Goal: Information Seeking & Learning: Find specific fact

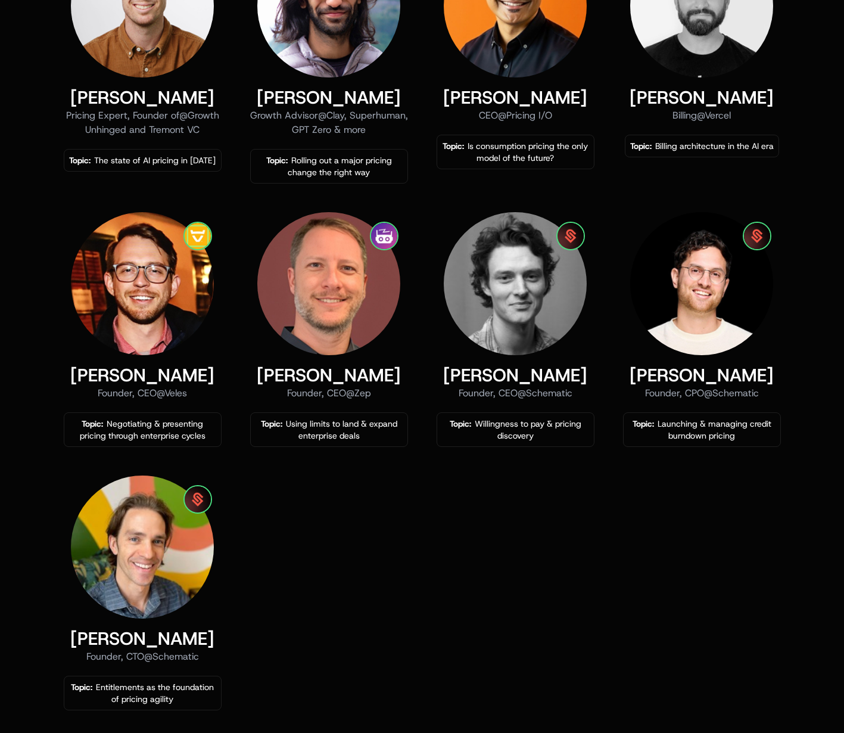
scroll to position [648, 0]
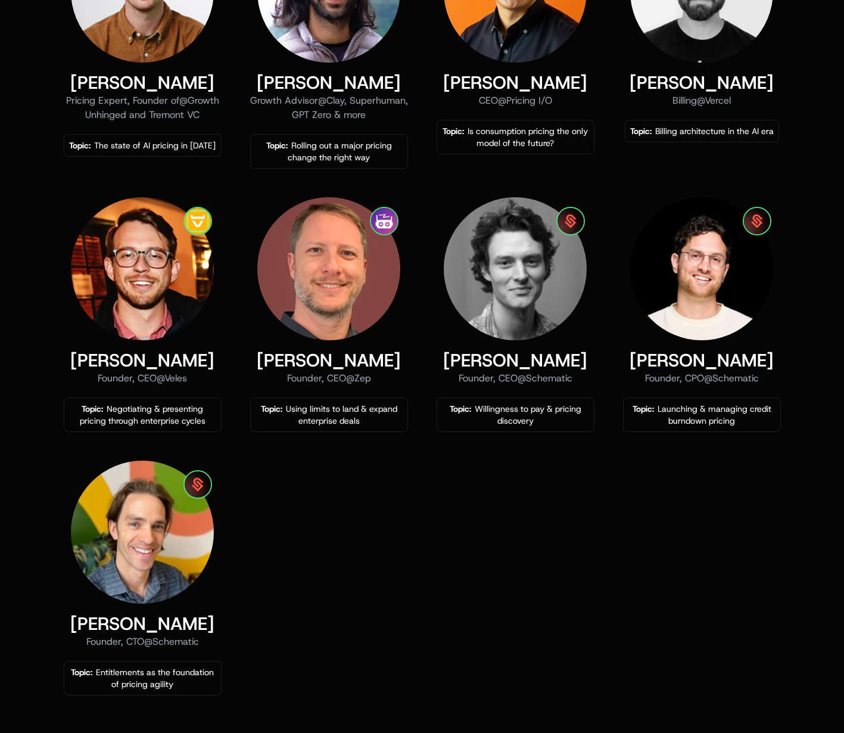
click at [607, 512] on div "[PERSON_NAME] Pricing Expert, Founder of @ Growth Unhinged and Tremont VC Topic…" at bounding box center [422, 308] width 717 height 776
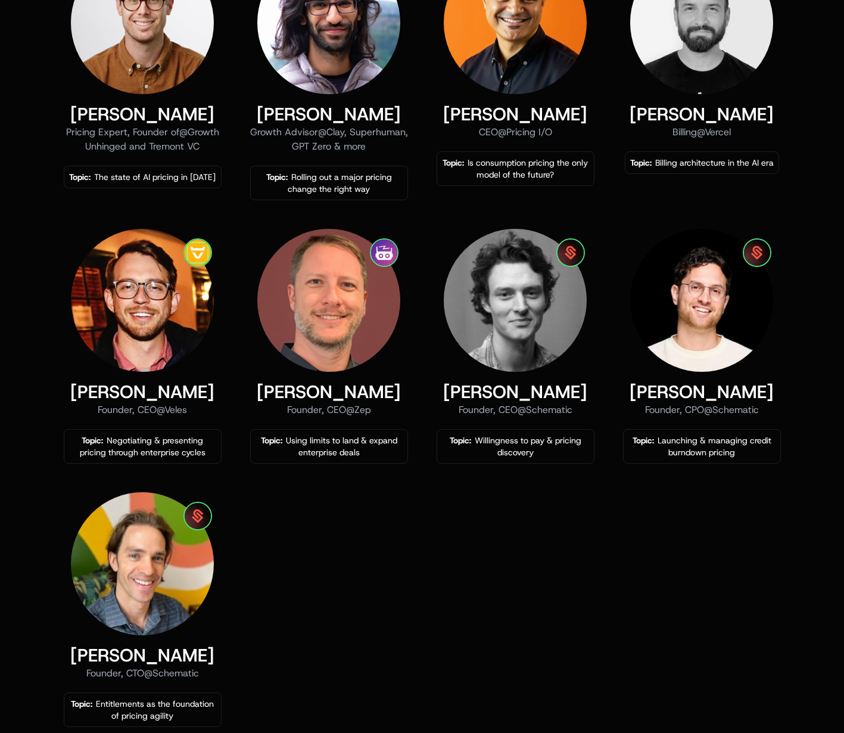
scroll to position [591, 0]
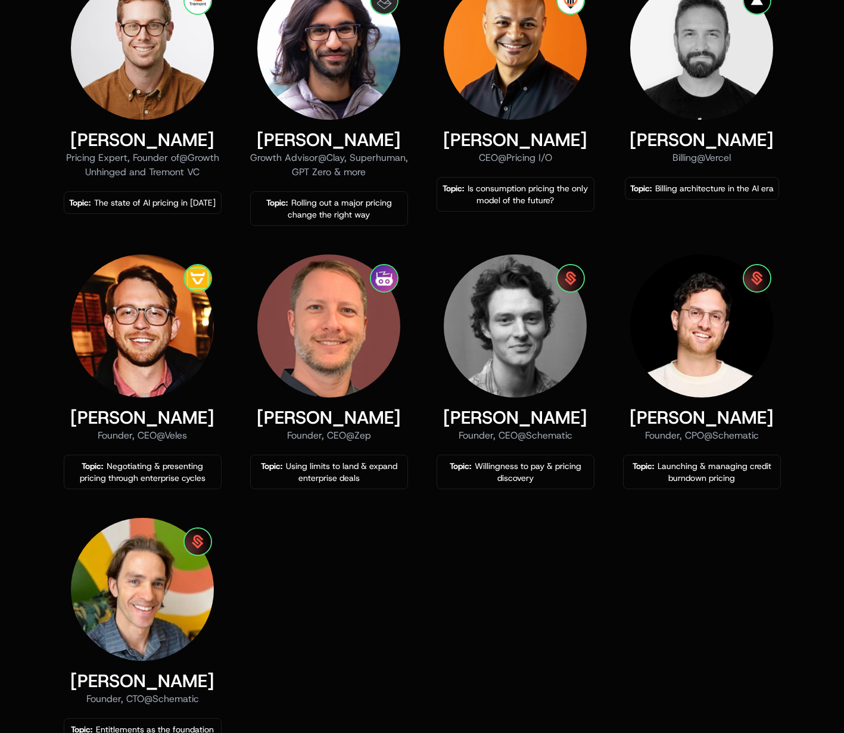
click at [546, 578] on div "[PERSON_NAME] Pricing Expert, Founder of @ Growth Unhinged and Tremont VC Topic…" at bounding box center [422, 365] width 717 height 776
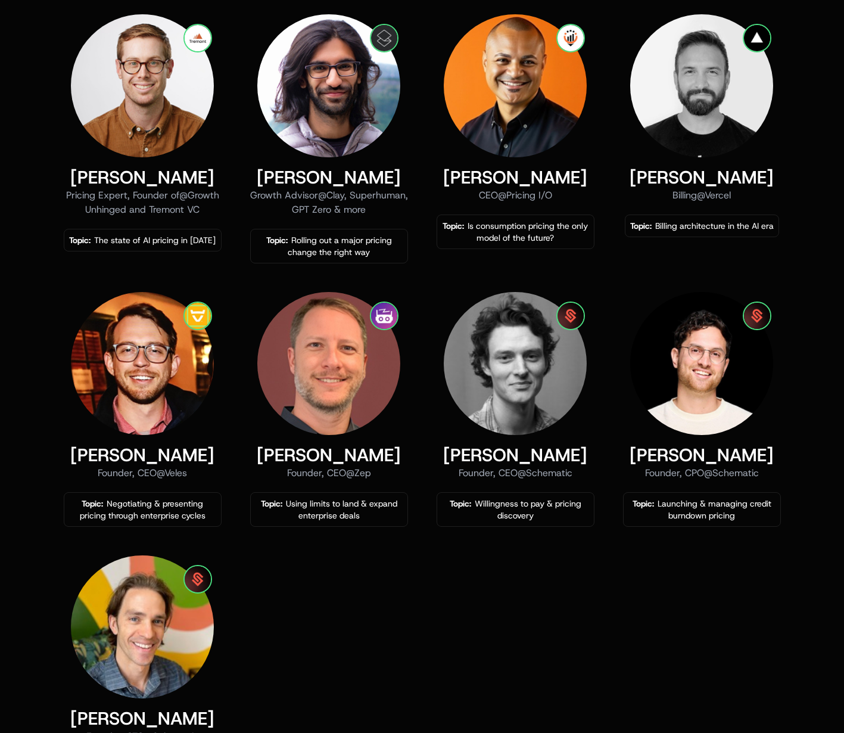
scroll to position [553, 0]
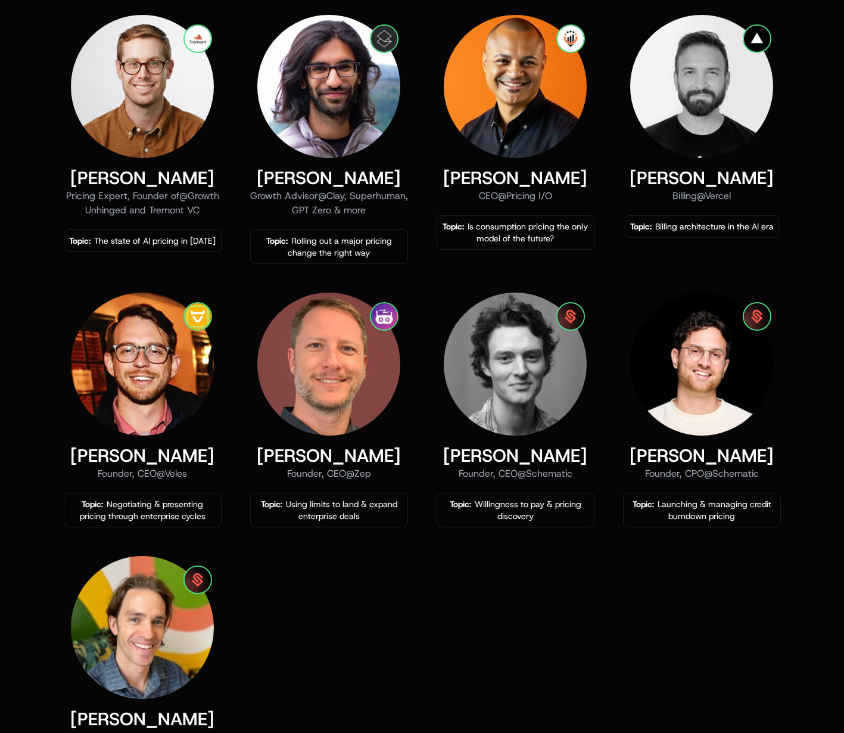
click at [544, 584] on div "[PERSON_NAME] Pricing Expert, Founder of @ Growth Unhinged and Tremont VC Topic…" at bounding box center [422, 403] width 717 height 776
click at [540, 593] on div "[PERSON_NAME] Pricing Expert, Founder of @ Growth Unhinged and Tremont VC Topic…" at bounding box center [422, 403] width 717 height 776
click at [540, 590] on div "[PERSON_NAME] Pricing Expert, Founder of @ Growth Unhinged and Tremont VC Topic…" at bounding box center [422, 403] width 717 height 776
click at [468, 452] on div "[PERSON_NAME]" at bounding box center [516, 455] width 158 height 21
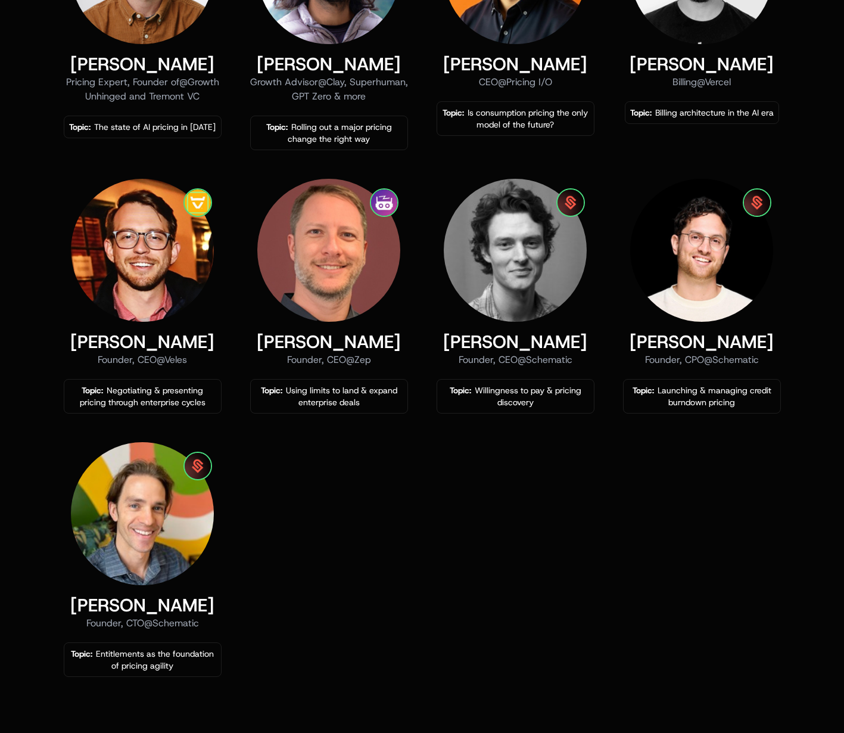
scroll to position [677, 0]
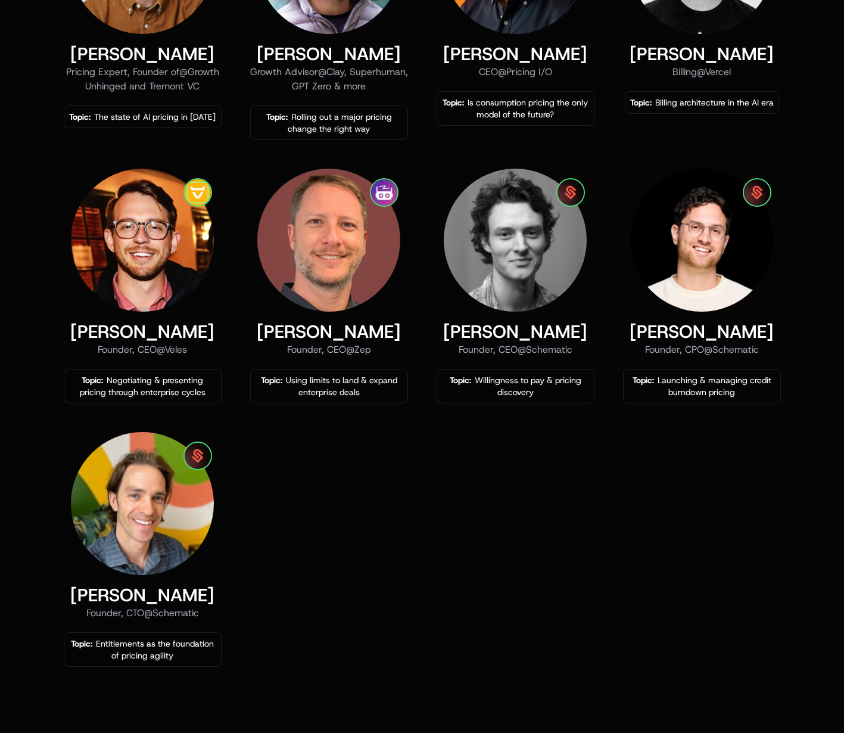
click at [579, 530] on div "[PERSON_NAME] Pricing Expert, Founder of @ Growth Unhinged and Tremont VC Topic…" at bounding box center [422, 279] width 717 height 776
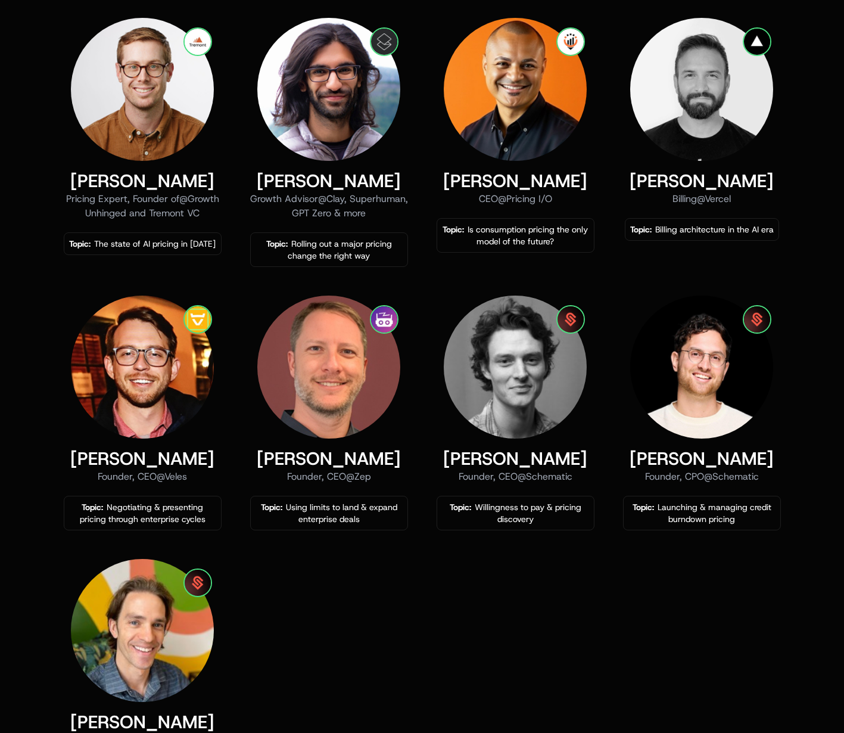
scroll to position [543, 0]
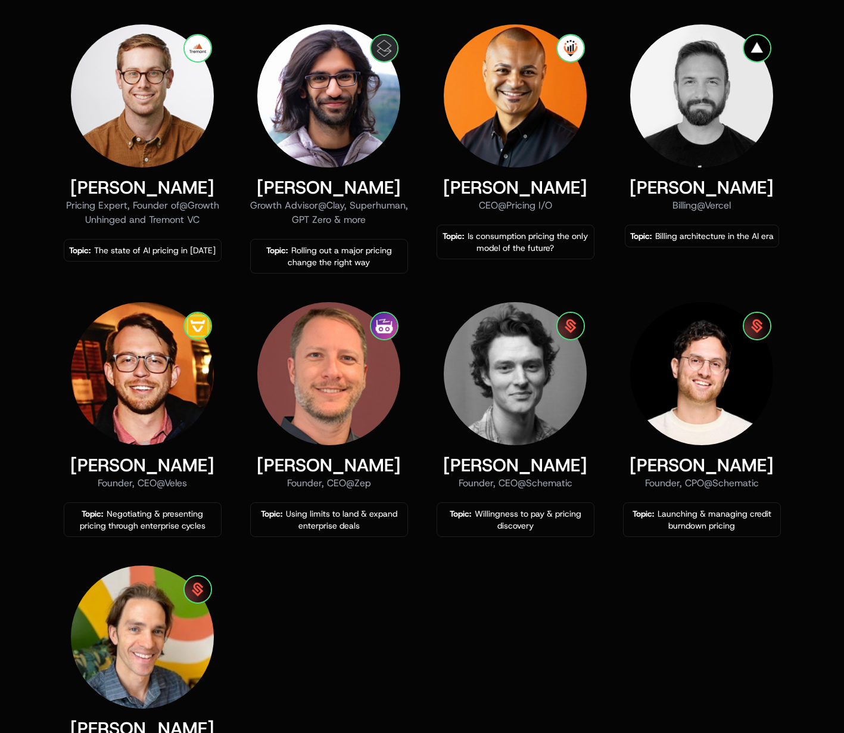
click at [565, 601] on div "[PERSON_NAME] Pricing Expert, Founder of @ Growth Unhinged and Tremont VC Topic…" at bounding box center [422, 412] width 717 height 776
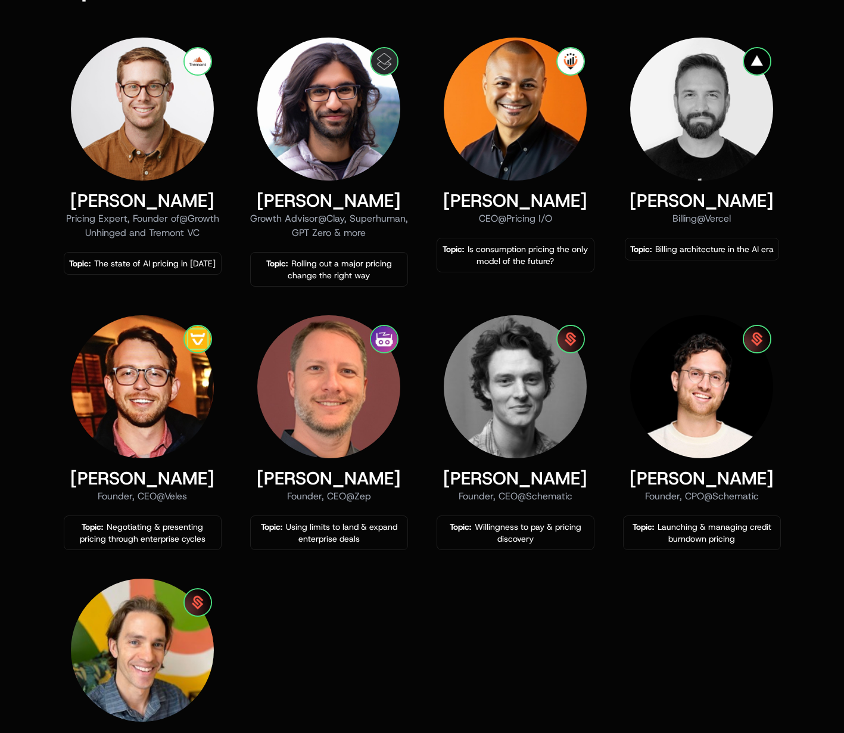
scroll to position [534, 0]
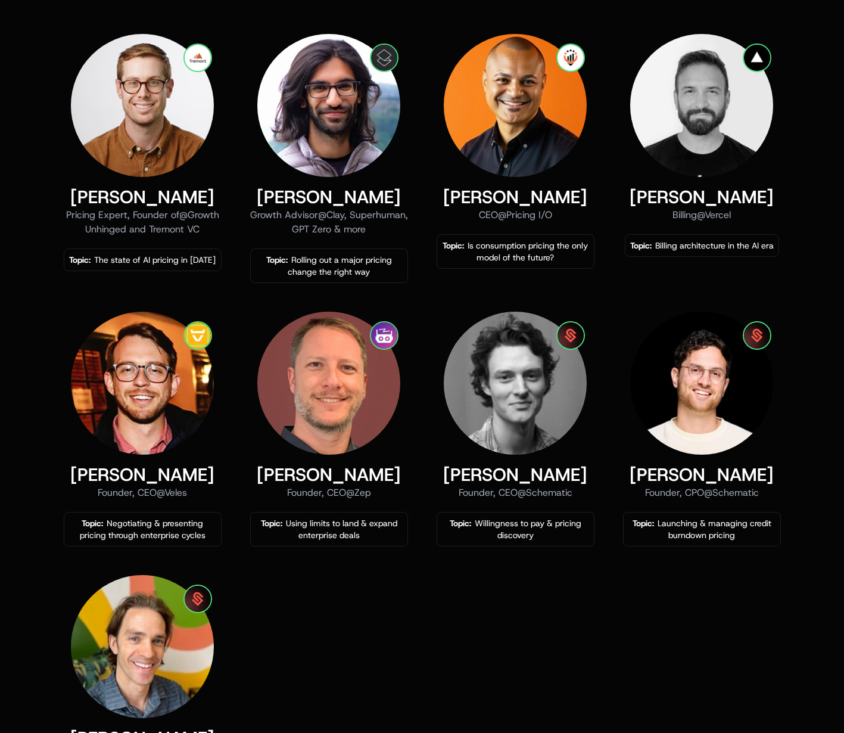
click at [42, 42] on div "Speakers Tactical sessions with seasoned builders [PERSON_NAME] Pricing Expert,…" at bounding box center [422, 388] width 774 height 842
click at [33, 43] on div "Speakers Tactical sessions with seasoned builders [PERSON_NAME] Pricing Expert,…" at bounding box center [422, 417] width 844 height 900
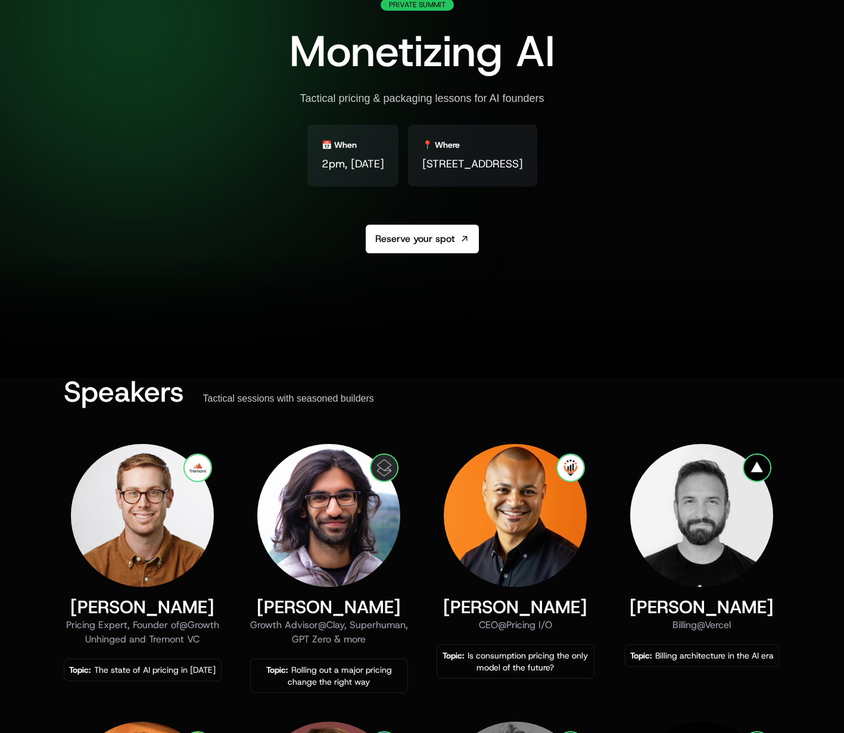
scroll to position [67, 0]
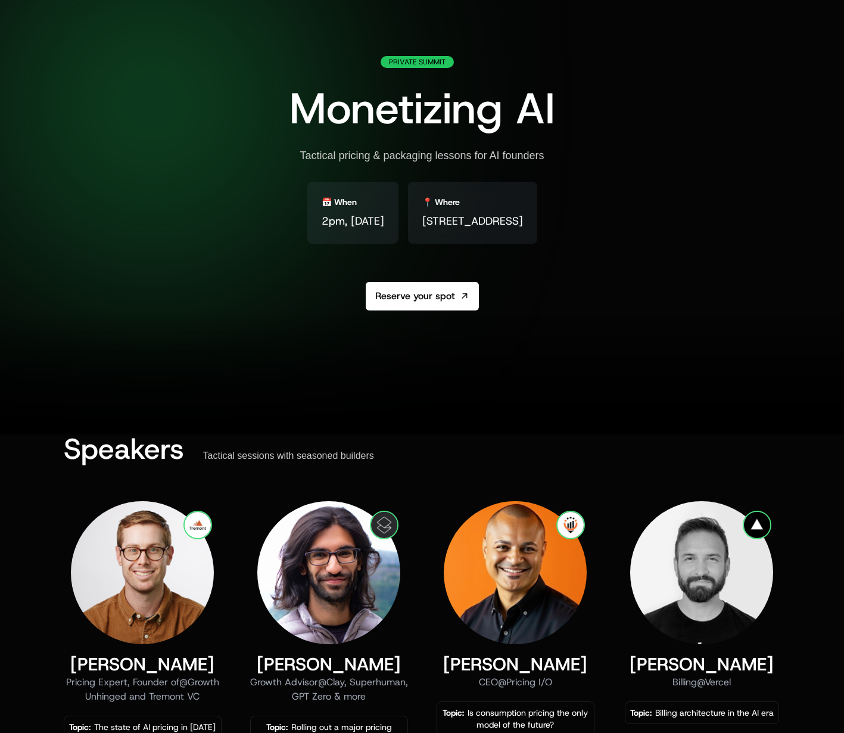
click at [668, 398] on div at bounding box center [422, 374] width 844 height 119
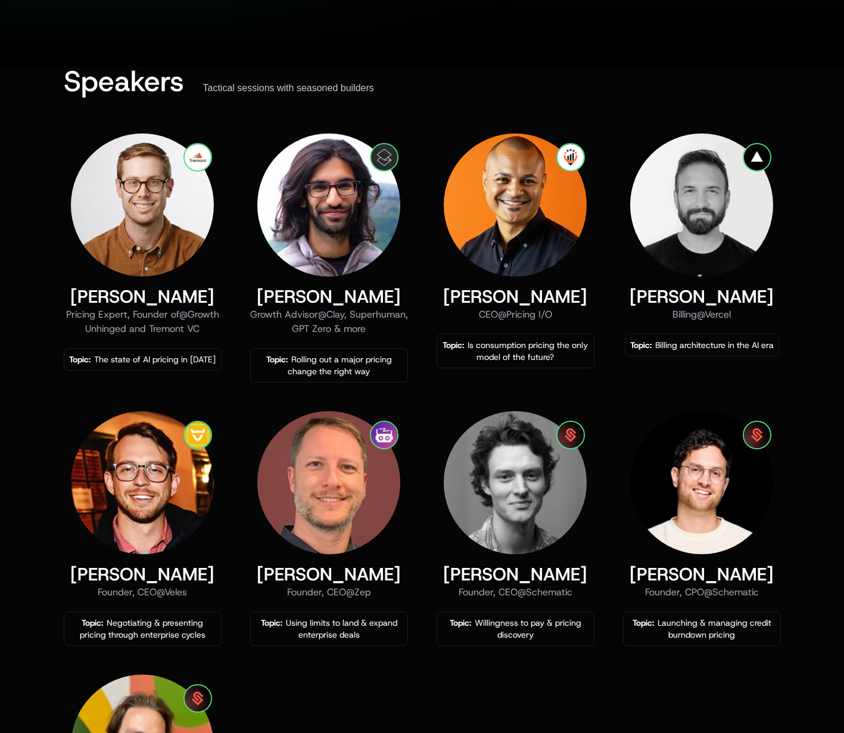
scroll to position [486, 0]
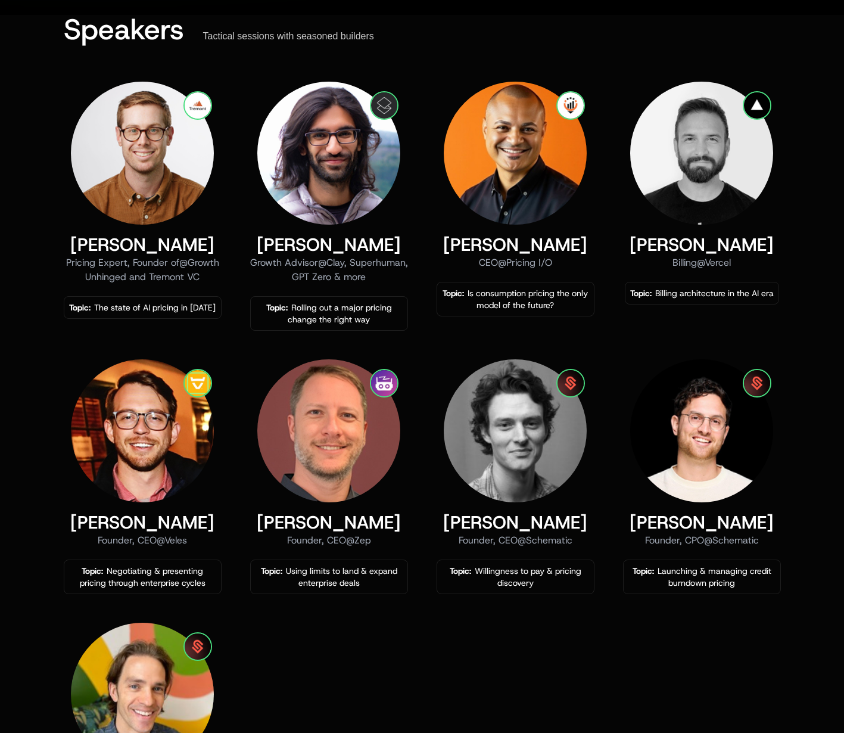
click at [623, 661] on div "[PERSON_NAME] Pricing Expert, Founder of @ Growth Unhinged and Tremont VC Topic…" at bounding box center [422, 470] width 717 height 776
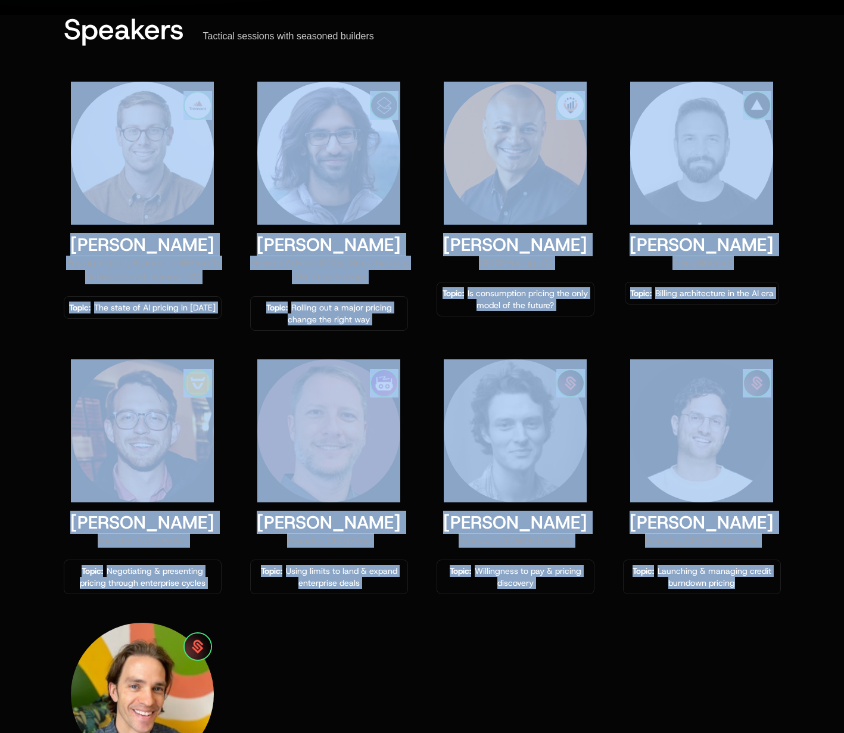
drag, startPoint x: 686, startPoint y: 651, endPoint x: 42, endPoint y: 90, distance: 854.3
click at [42, 90] on div "Speakers Tactical sessions with seasoned builders [PERSON_NAME] Pricing Expert,…" at bounding box center [422, 436] width 774 height 842
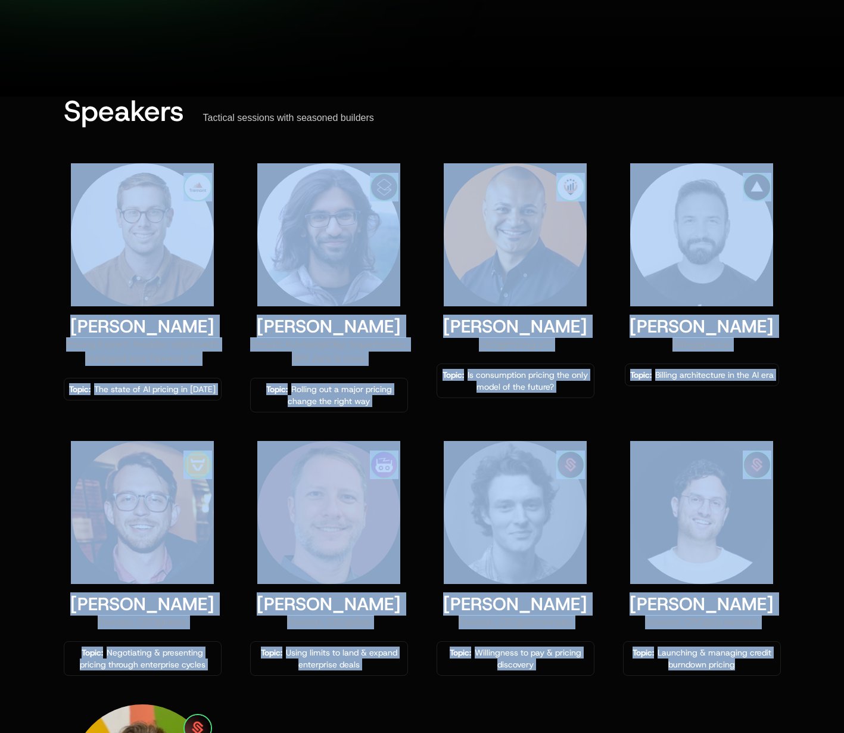
scroll to position [400, 0]
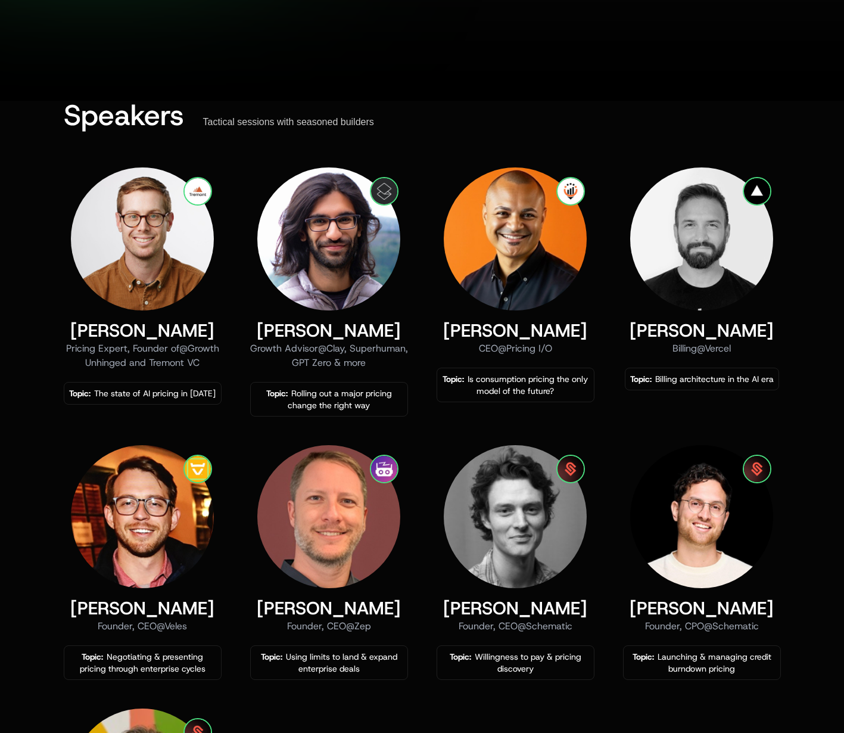
click at [83, 71] on div at bounding box center [422, 41] width 844 height 119
click at [64, 62] on div at bounding box center [422, 41] width 844 height 119
click at [56, 66] on div at bounding box center [422, 41] width 844 height 119
click at [52, 84] on div at bounding box center [422, 41] width 844 height 119
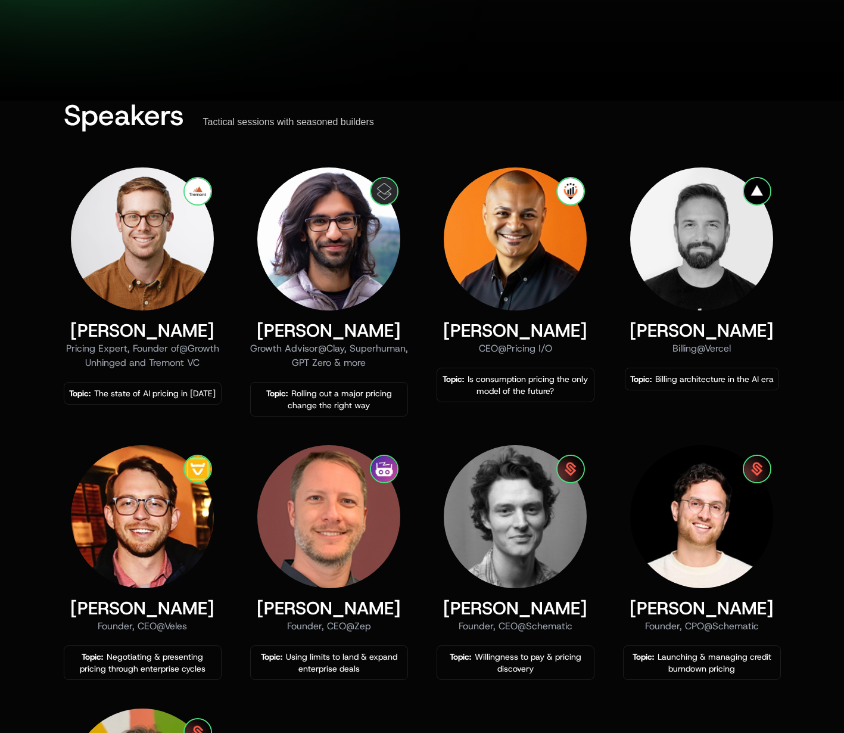
click at [460, 64] on div at bounding box center [422, 41] width 844 height 119
click at [413, 91] on div at bounding box center [422, 41] width 844 height 119
click at [422, 81] on div at bounding box center [422, 41] width 844 height 119
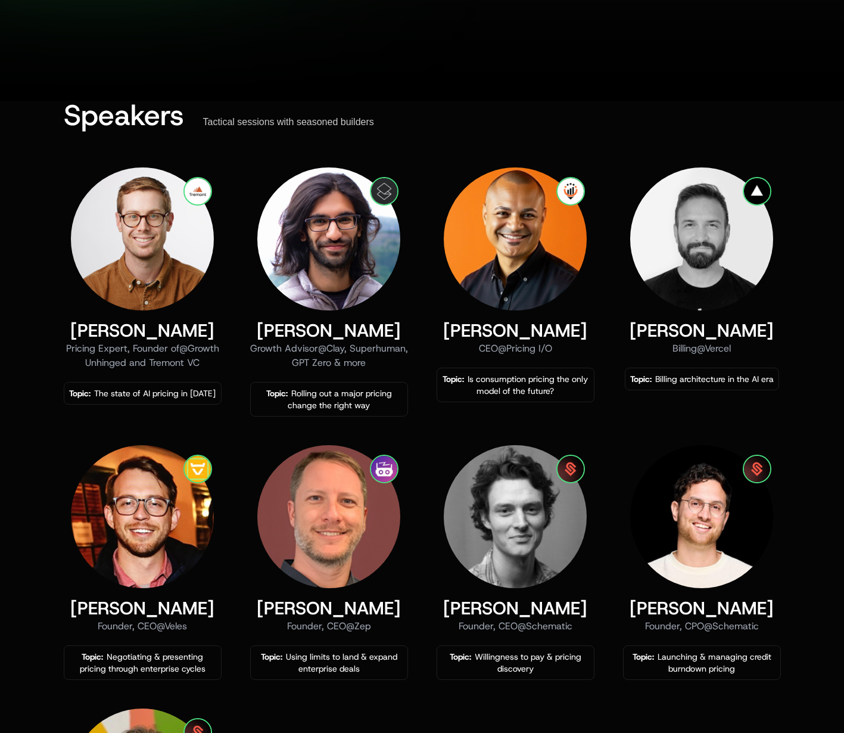
click at [421, 81] on div at bounding box center [422, 41] width 844 height 119
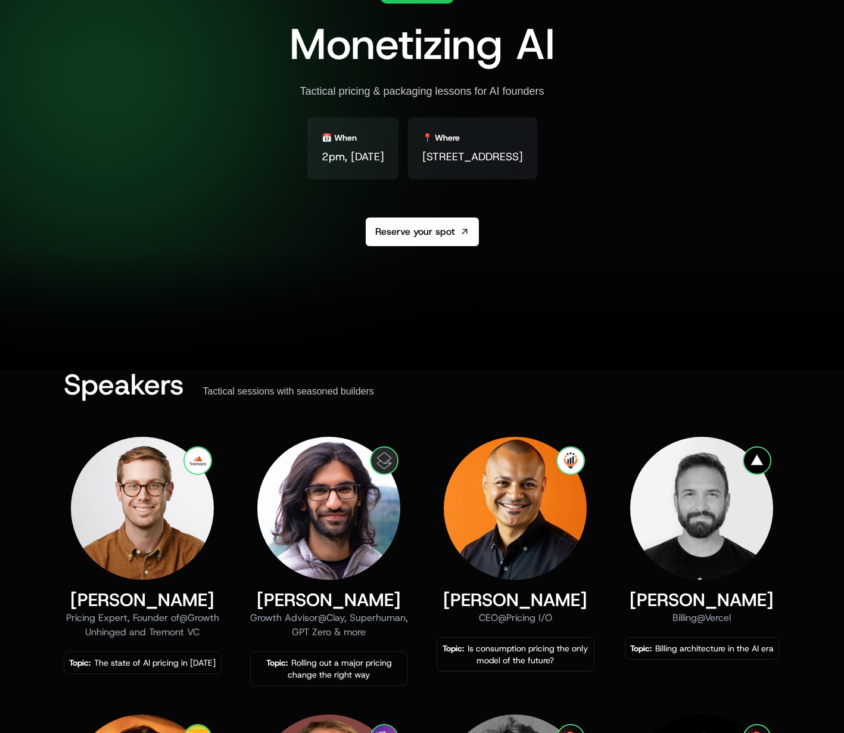
scroll to position [124, 0]
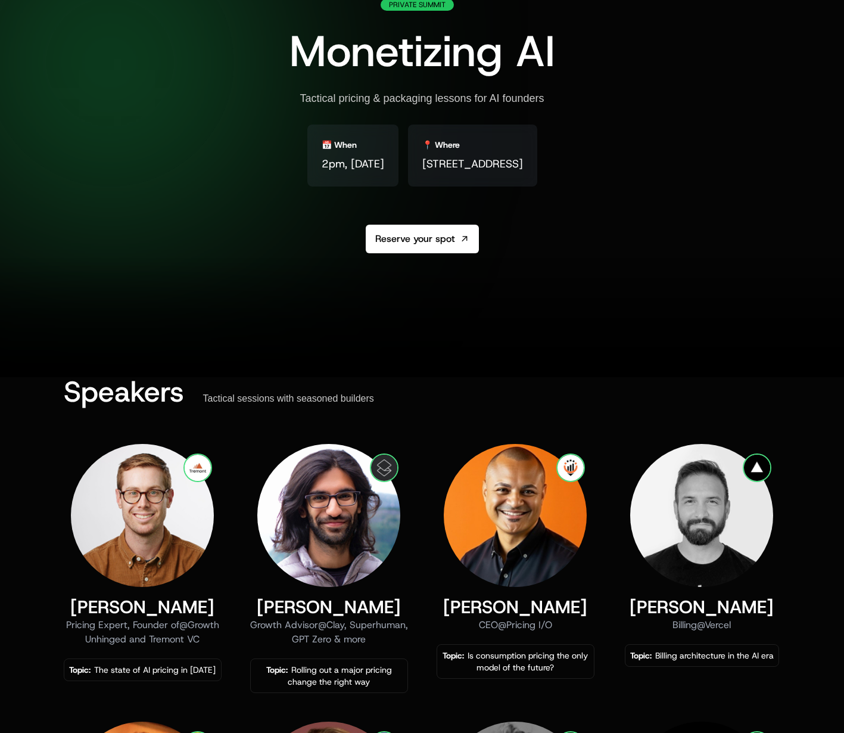
click at [477, 354] on div at bounding box center [422, 317] width 844 height 119
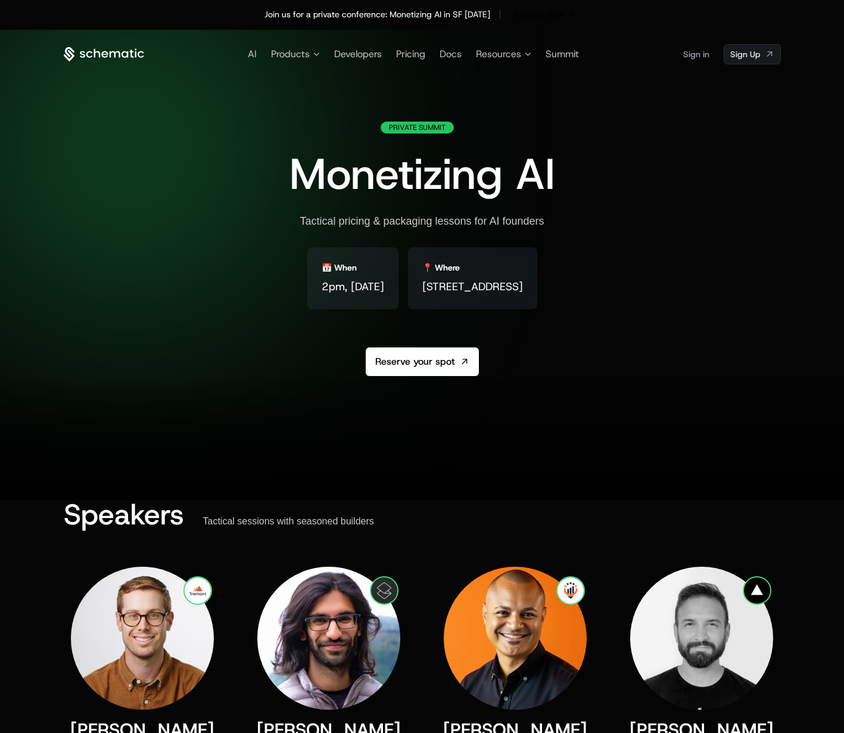
scroll to position [0, 0]
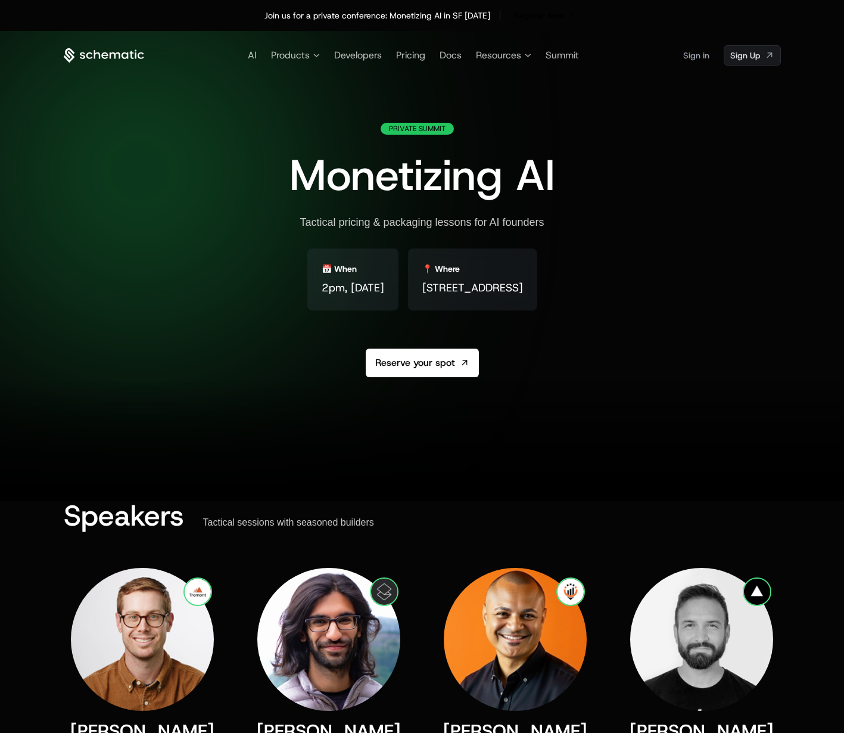
click at [701, 210] on div "Private Summit Monetizing AI Tactical pricing & packaging lessons for AI founde…" at bounding box center [422, 279] width 717 height 312
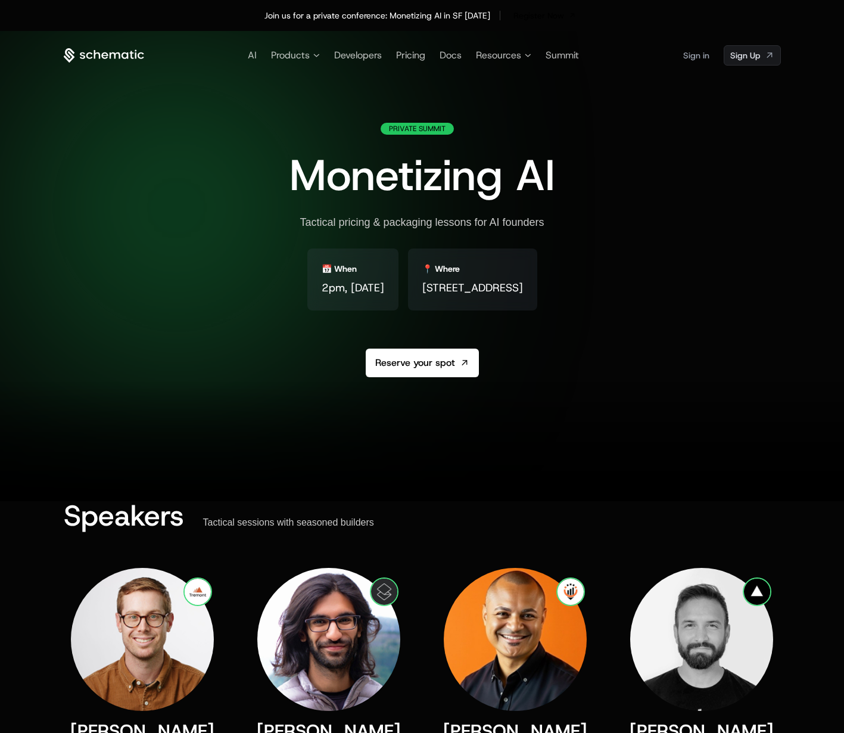
click at [701, 210] on div "Private Summit Monetizing AI Tactical pricing & packaging lessons for AI founde…" at bounding box center [422, 279] width 717 height 312
click at [696, 321] on div "Private Summit Monetizing AI Tactical pricing & packaging lessons for AI founde…" at bounding box center [422, 279] width 717 height 312
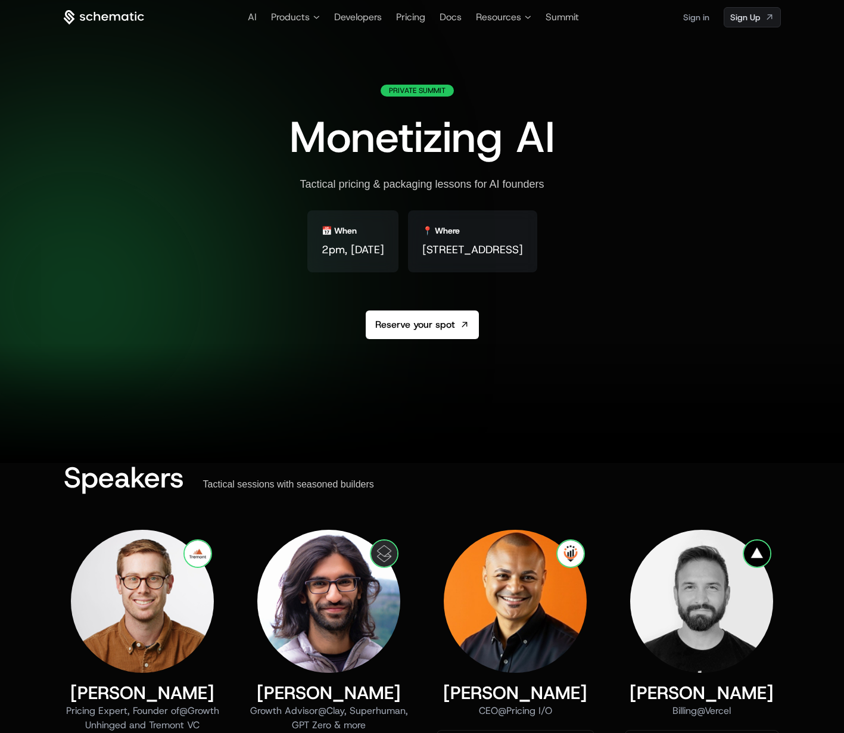
scroll to position [48, 0]
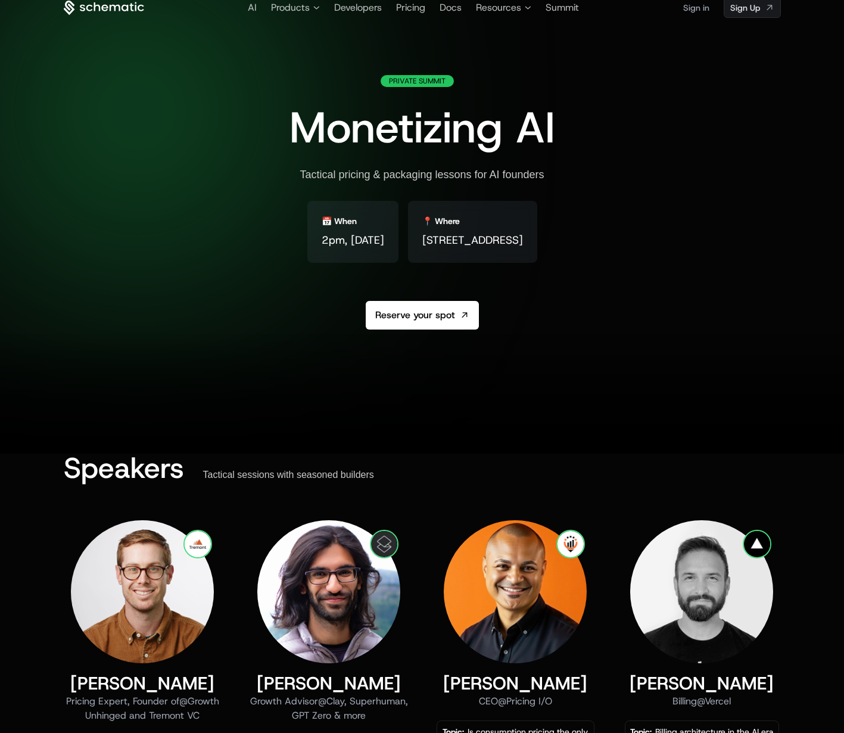
drag, startPoint x: 659, startPoint y: 385, endPoint x: 306, endPoint y: 278, distance: 369.2
click at [651, 386] on div at bounding box center [422, 393] width 844 height 119
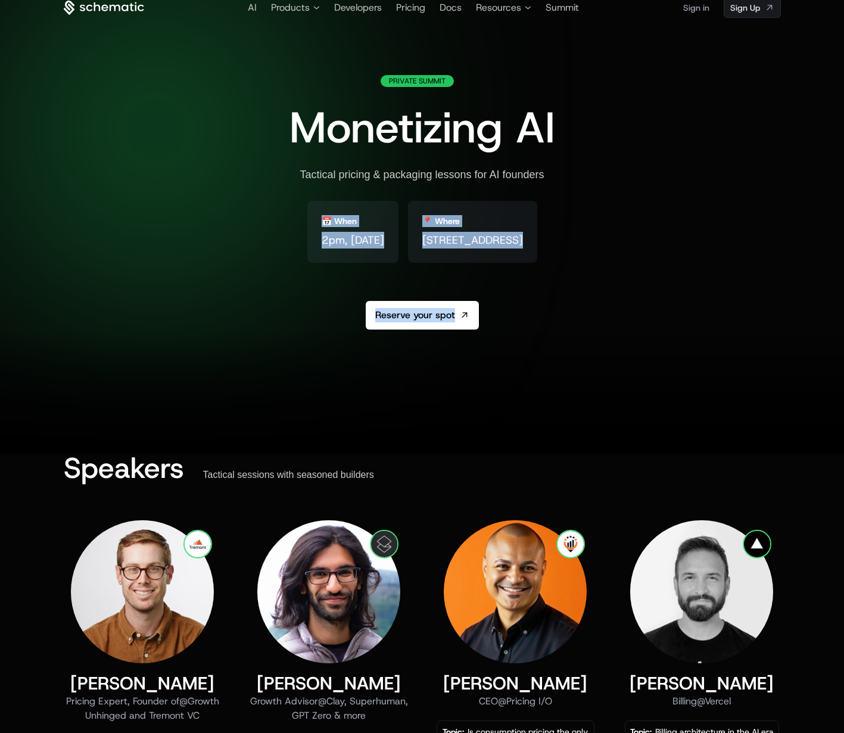
drag, startPoint x: 210, startPoint y: 154, endPoint x: 738, endPoint y: 356, distance: 564.9
click at [738, 356] on div "AI Products Developers Pricing Docs Resources Summit Sign in Sign Up Private Su…" at bounding box center [422, 218] width 774 height 470
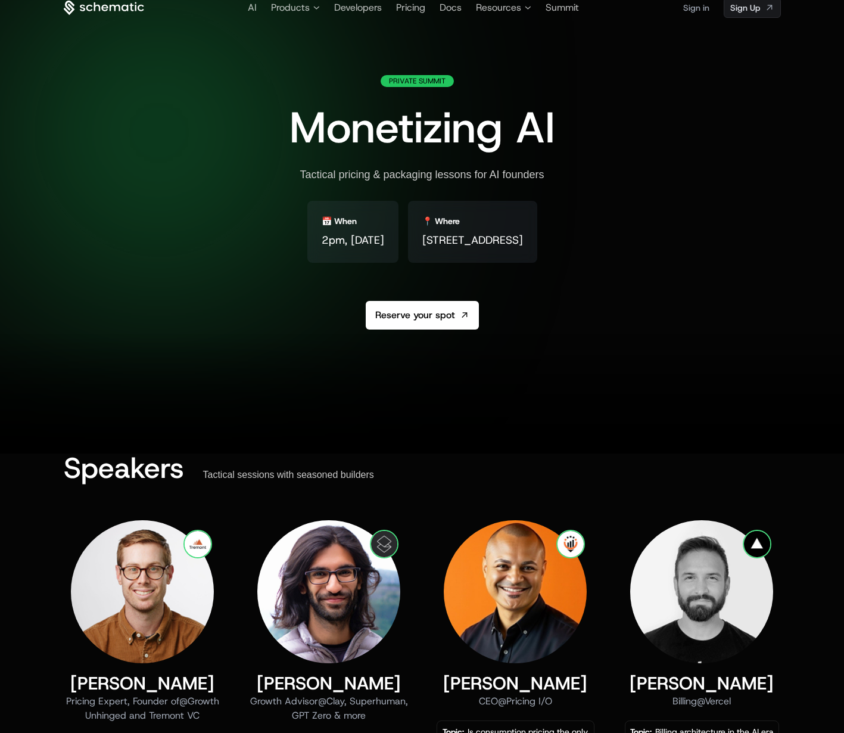
click at [737, 356] on div at bounding box center [422, 393] width 844 height 119
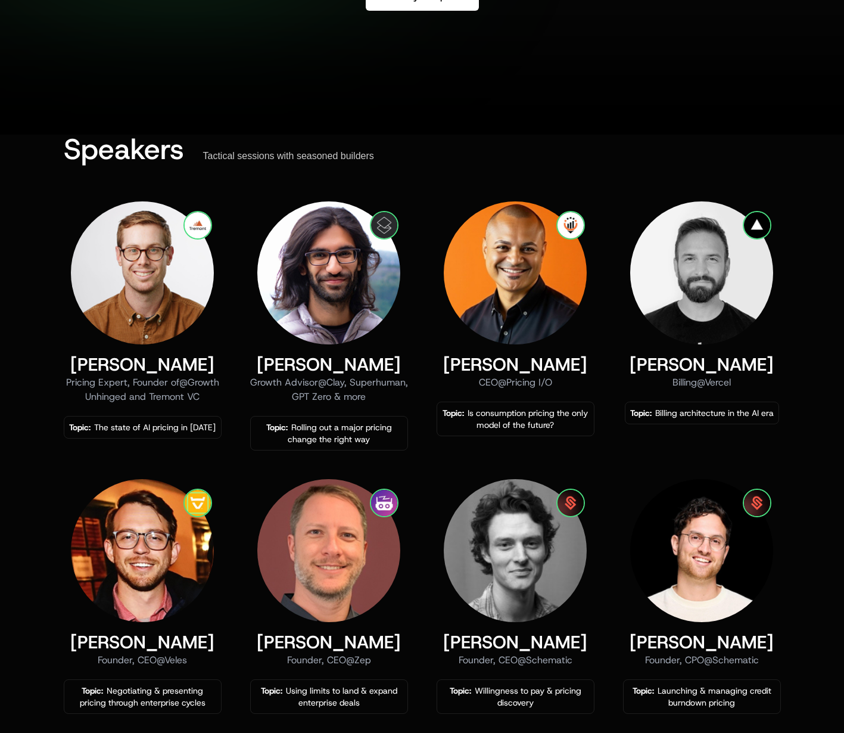
scroll to position [372, 0]
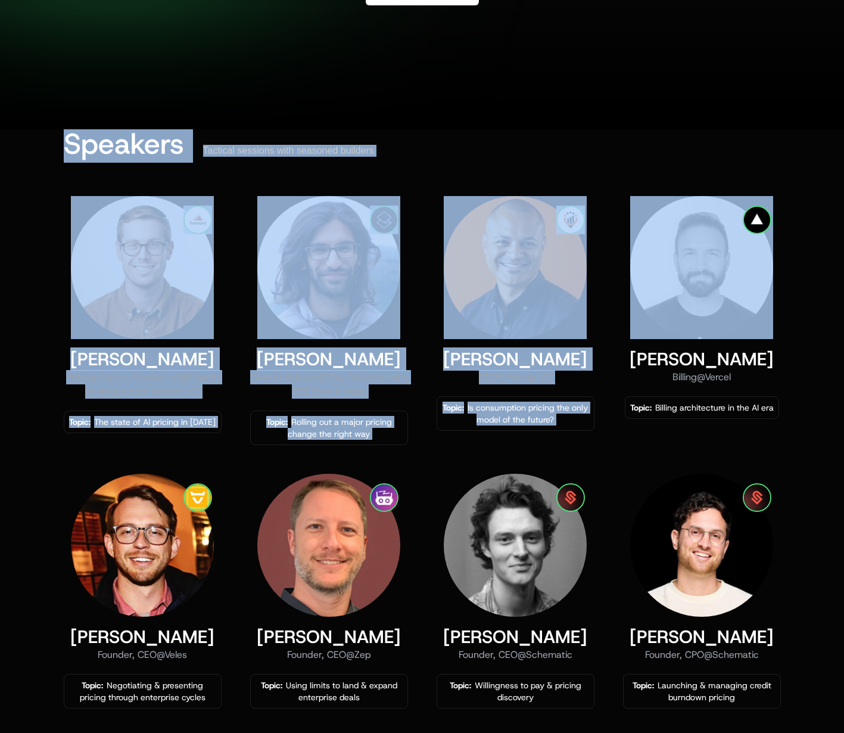
drag, startPoint x: 65, startPoint y: 143, endPoint x: 819, endPoint y: 454, distance: 815.8
click at [819, 454] on div "Speakers Tactical sessions with seasoned builders [PERSON_NAME] Pricing Expert,…" at bounding box center [422, 579] width 844 height 900
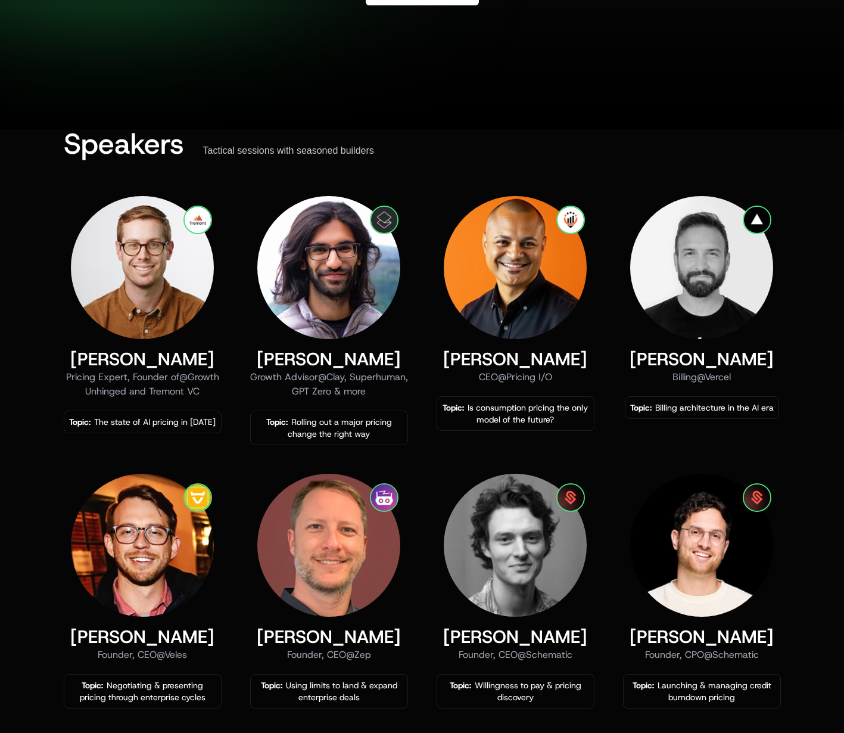
click at [814, 450] on div "Speakers Tactical sessions with seasoned builders [PERSON_NAME] Pricing Expert,…" at bounding box center [422, 579] width 844 height 900
click at [566, 80] on div at bounding box center [422, 69] width 844 height 119
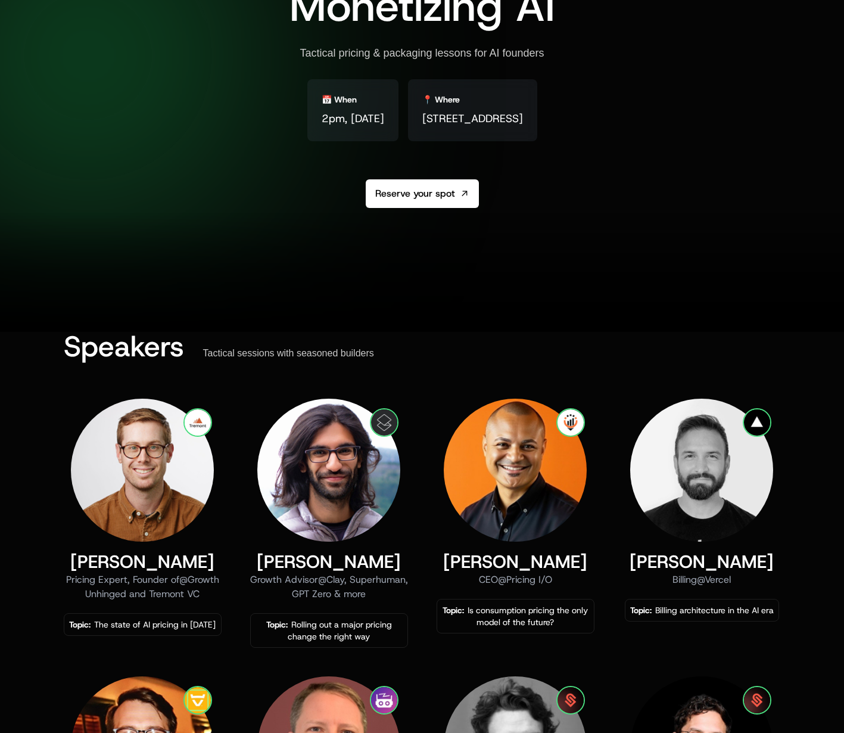
scroll to position [0, 0]
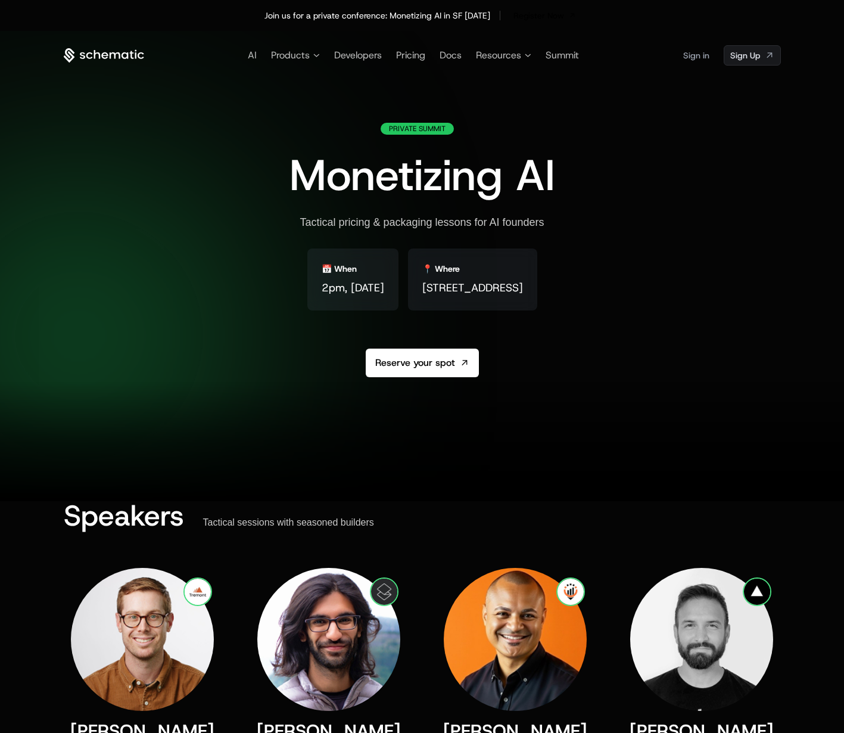
click at [679, 167] on div "Private Summit Monetizing AI Tactical pricing & packaging lessons for AI founde…" at bounding box center [422, 279] width 717 height 312
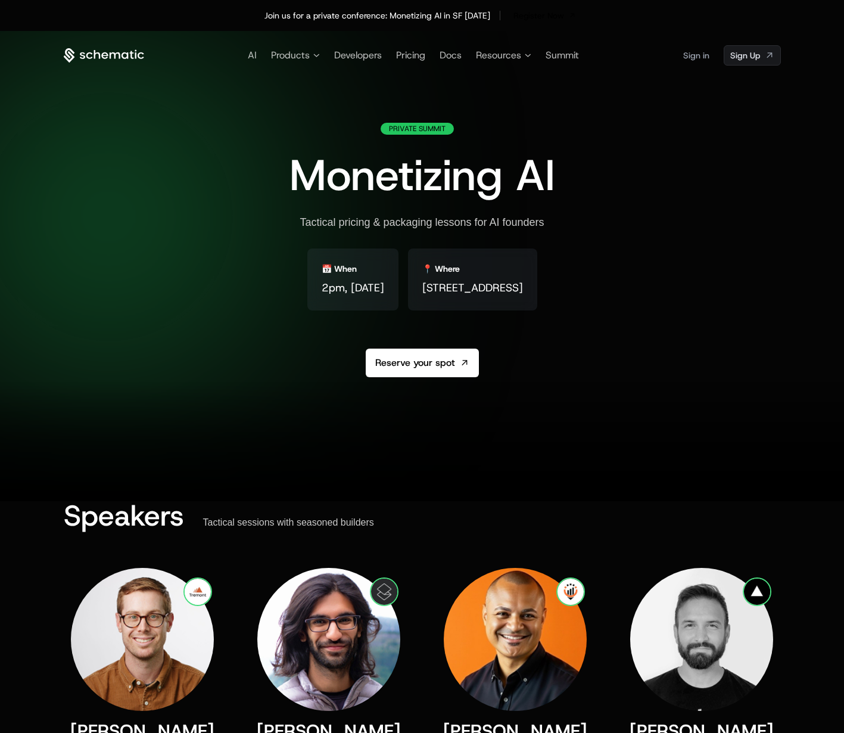
drag, startPoint x: 365, startPoint y: 287, endPoint x: 619, endPoint y: 295, distance: 253.9
click at [537, 295] on div "📍 Where [STREET_ADDRESS]" at bounding box center [472, 279] width 129 height 62
copy span "[STREET_ADDRESS]"
